Goal: Task Accomplishment & Management: Manage account settings

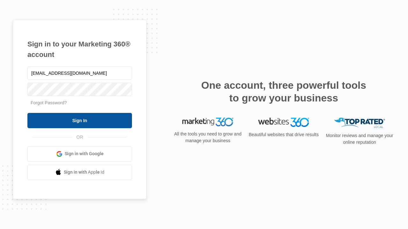
click at [80, 120] on input "Sign In" at bounding box center [79, 120] width 104 height 15
